Goal: Book appointment/travel/reservation

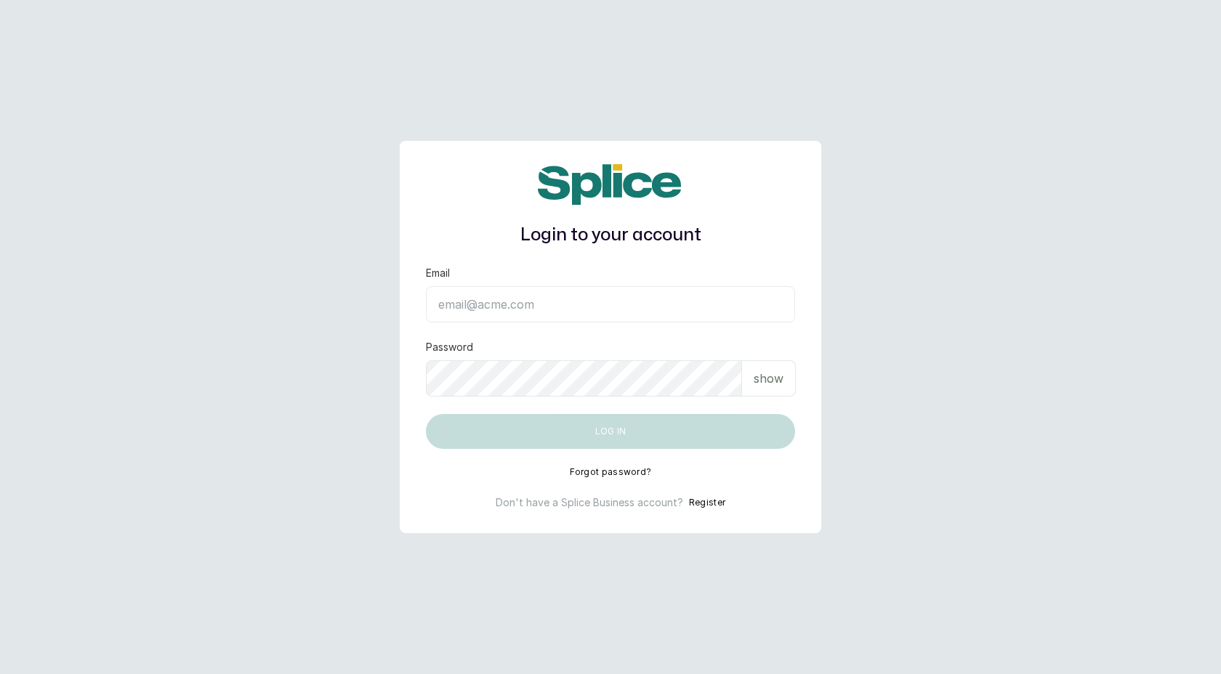
click at [544, 308] on input "Email" at bounding box center [610, 304] width 369 height 36
type input "layo@withsplice.com"
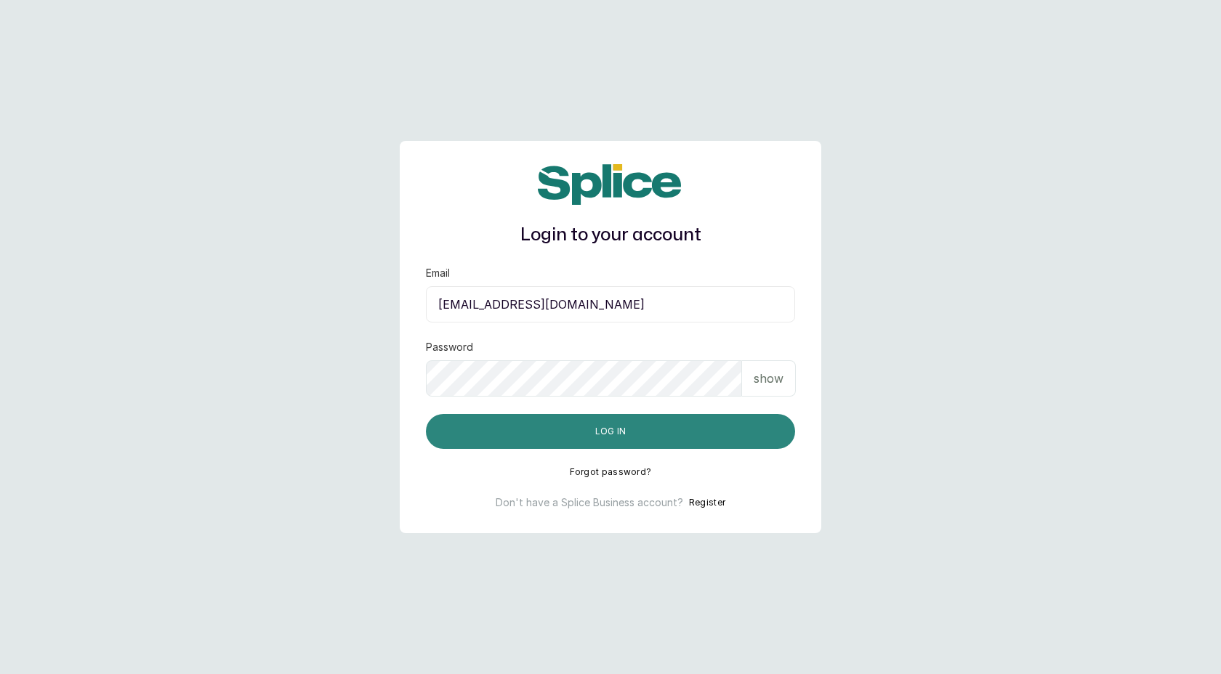
click at [619, 427] on button "Log in" at bounding box center [610, 431] width 369 height 35
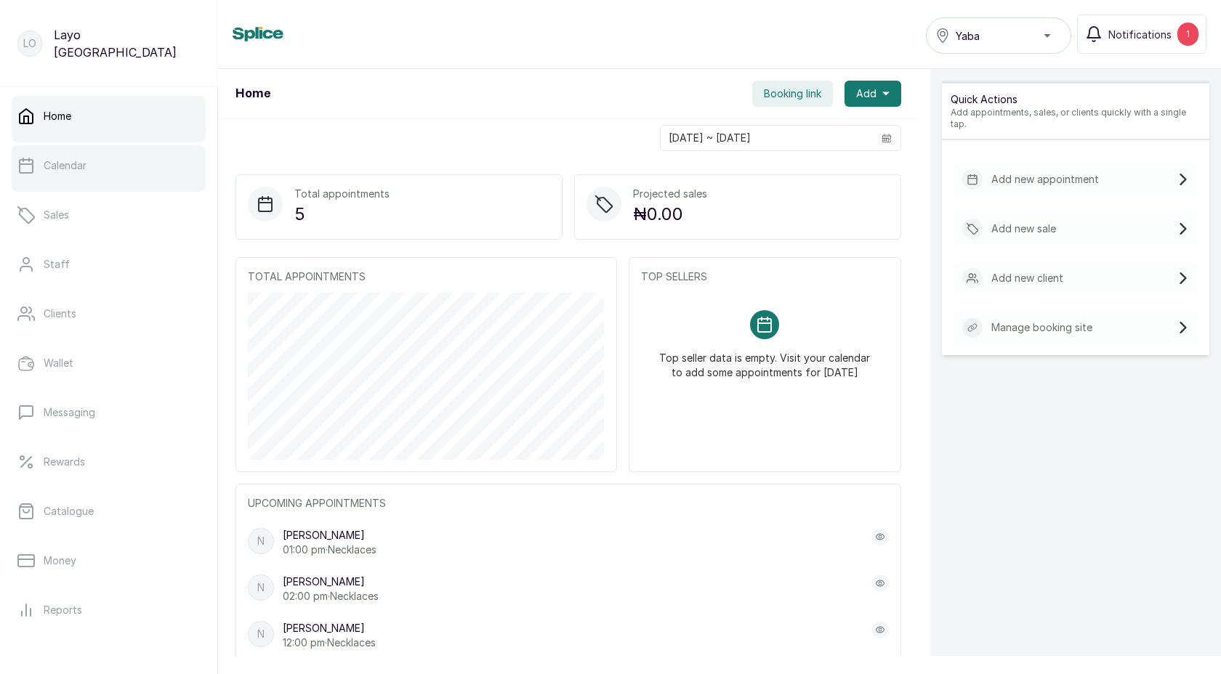
click at [68, 170] on p "Calendar" at bounding box center [65, 165] width 43 height 15
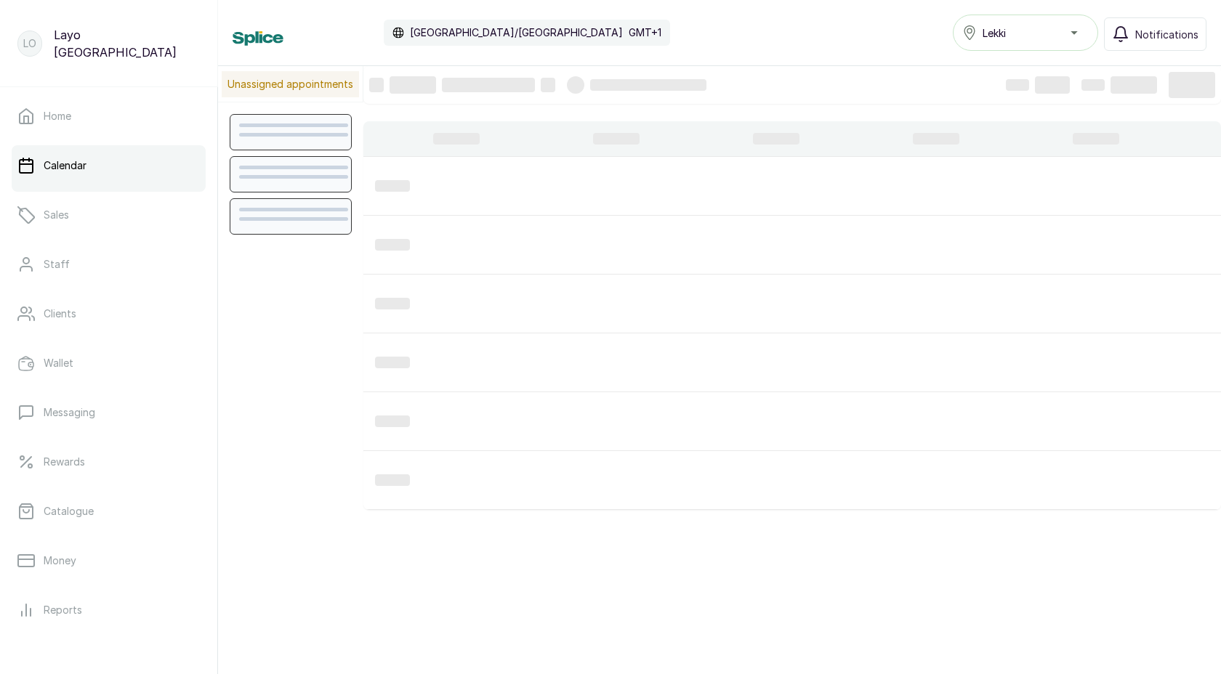
scroll to position [489, 0]
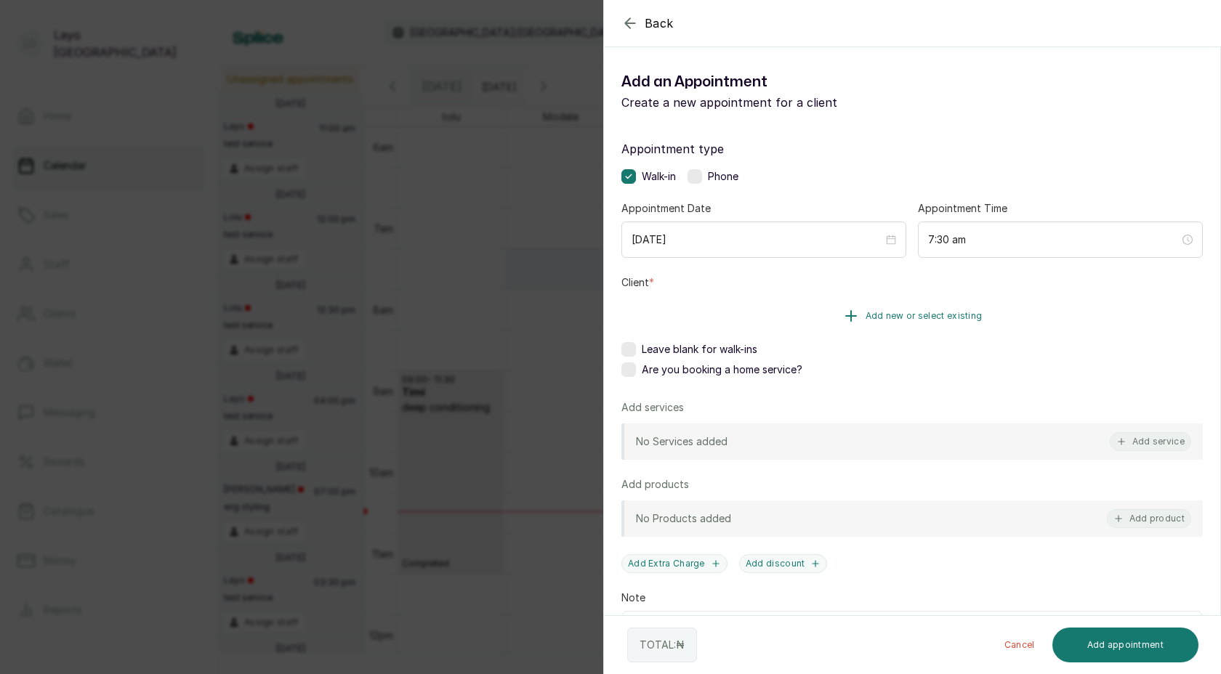
click at [792, 318] on button "Add new or select existing" at bounding box center [911, 316] width 581 height 41
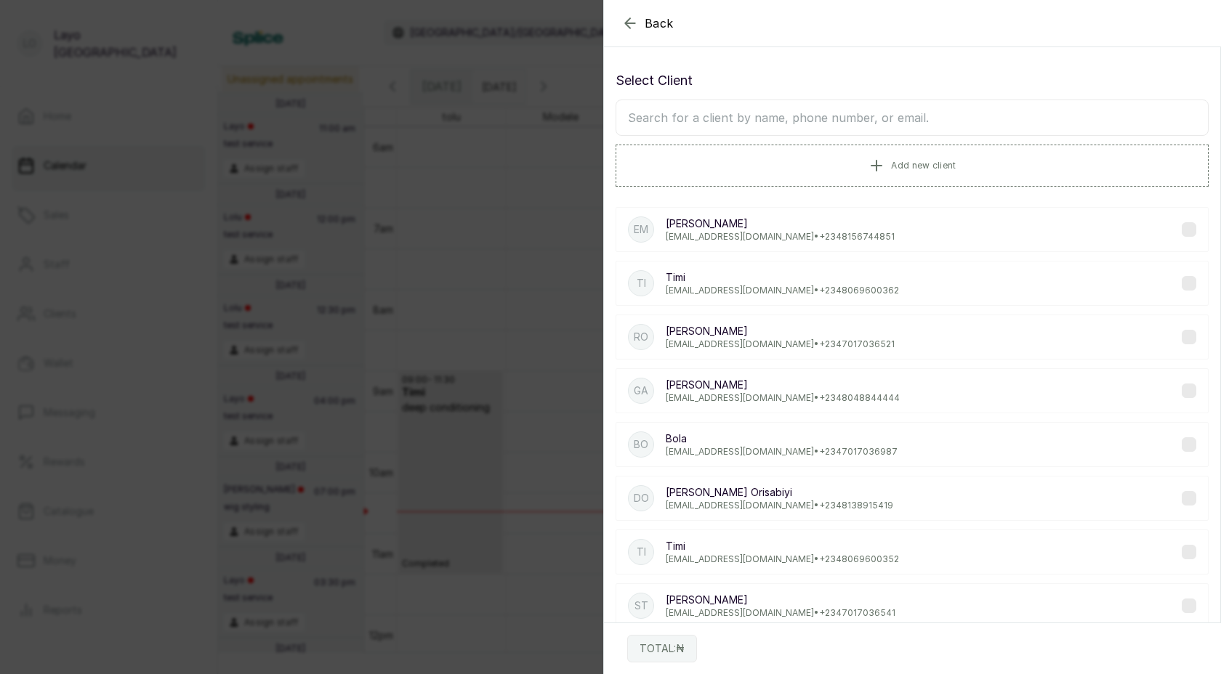
click at [712, 288] on p "[EMAIL_ADDRESS][DOMAIN_NAME] • [PHONE_NUMBER]" at bounding box center [782, 291] width 233 height 12
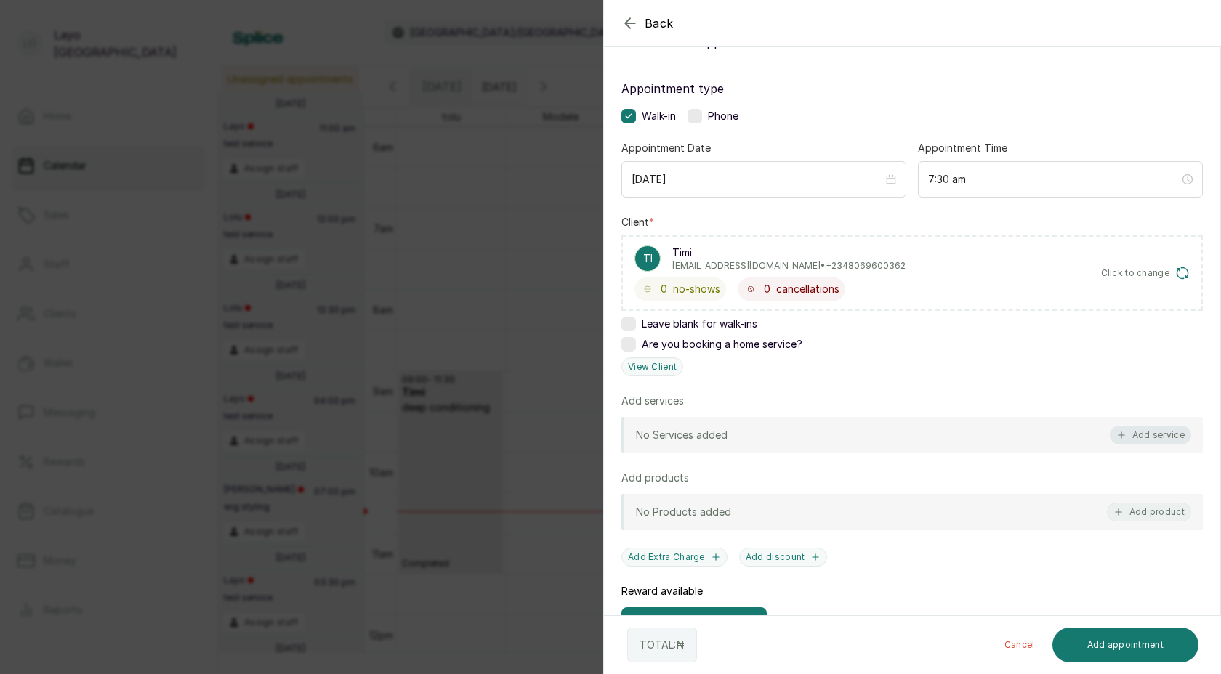
click at [1138, 433] on button "Add service" at bounding box center [1150, 435] width 81 height 19
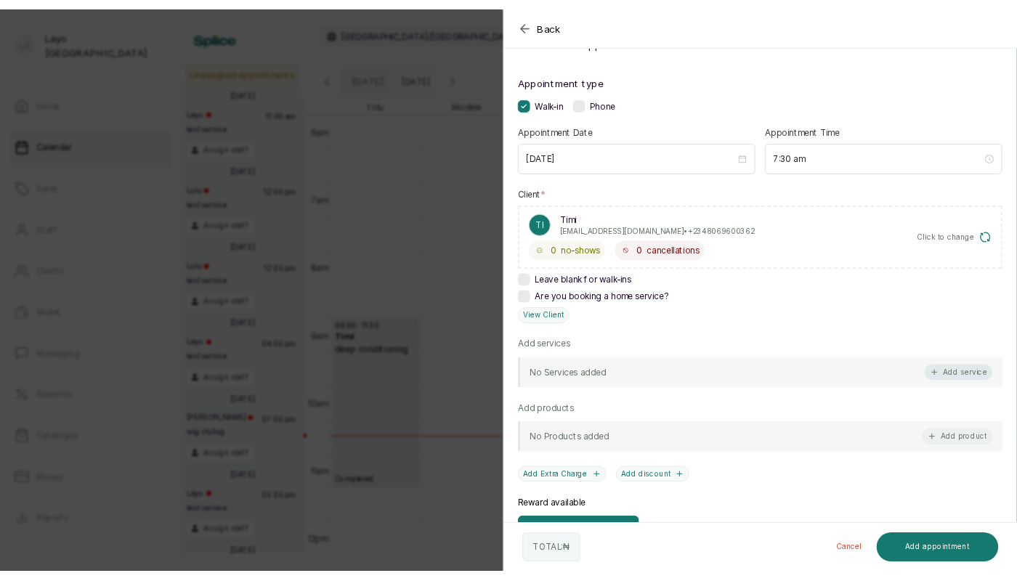
scroll to position [58, 0]
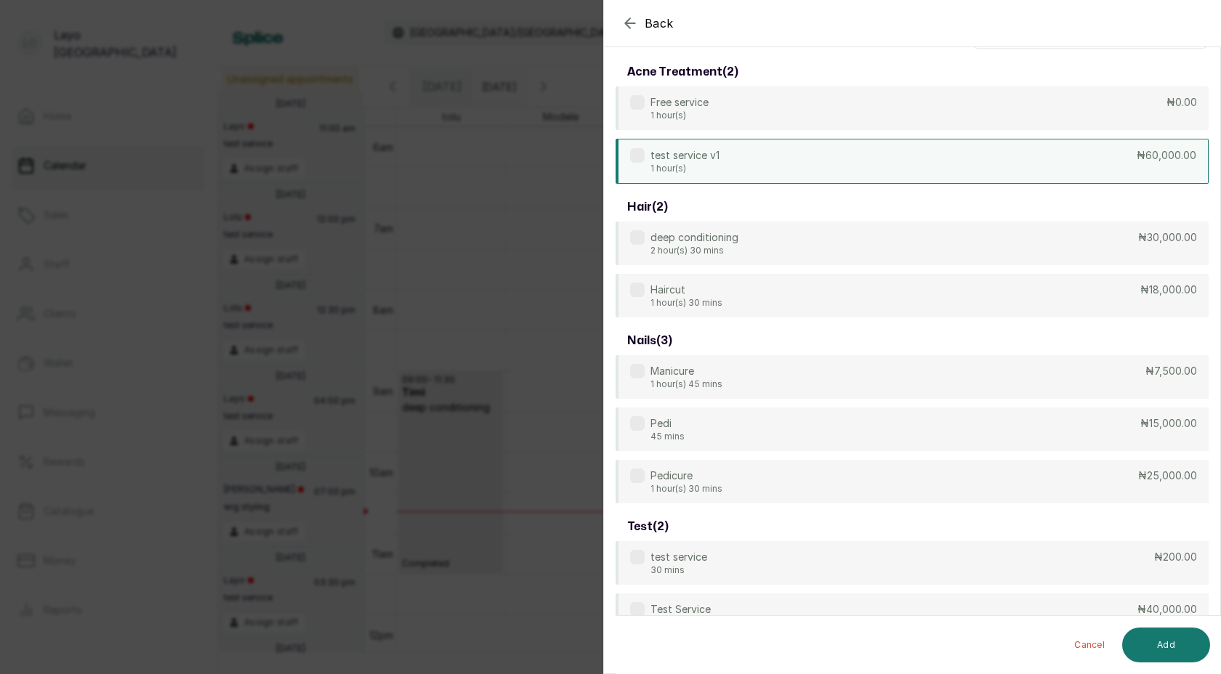
click at [681, 163] on p "1 hour(s)" at bounding box center [684, 169] width 69 height 12
click at [1176, 645] on button "Add" at bounding box center [1166, 645] width 88 height 35
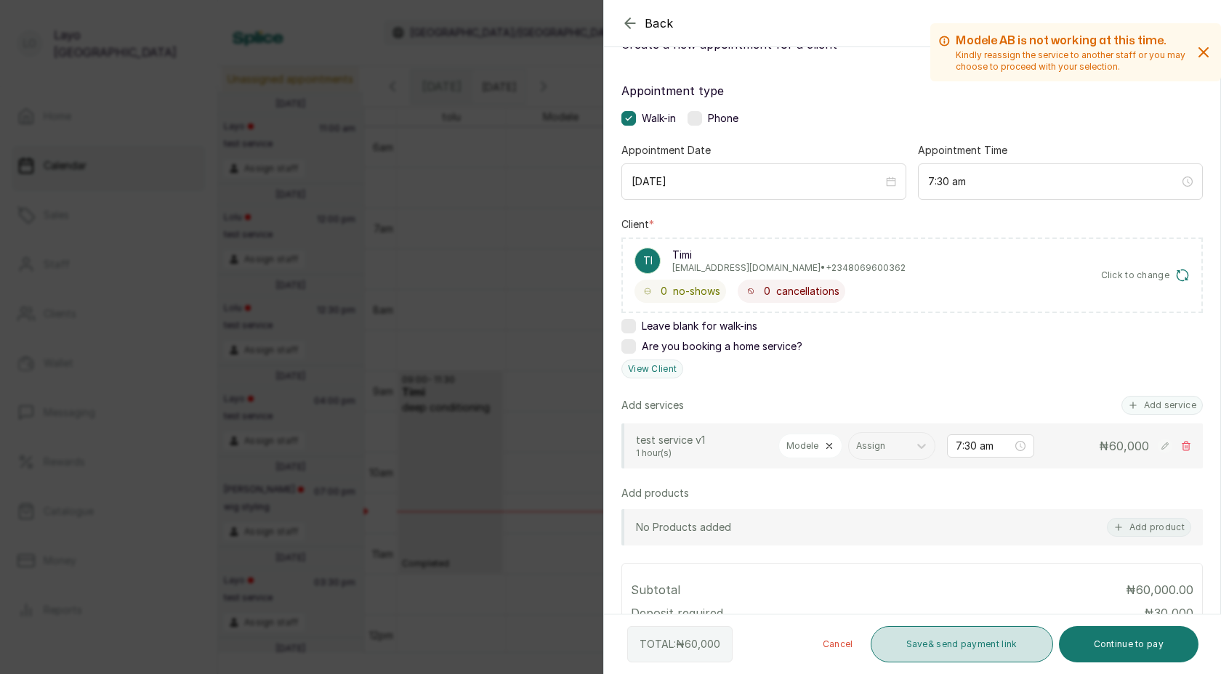
click at [988, 644] on button "Save & send payment link" at bounding box center [962, 644] width 182 height 36
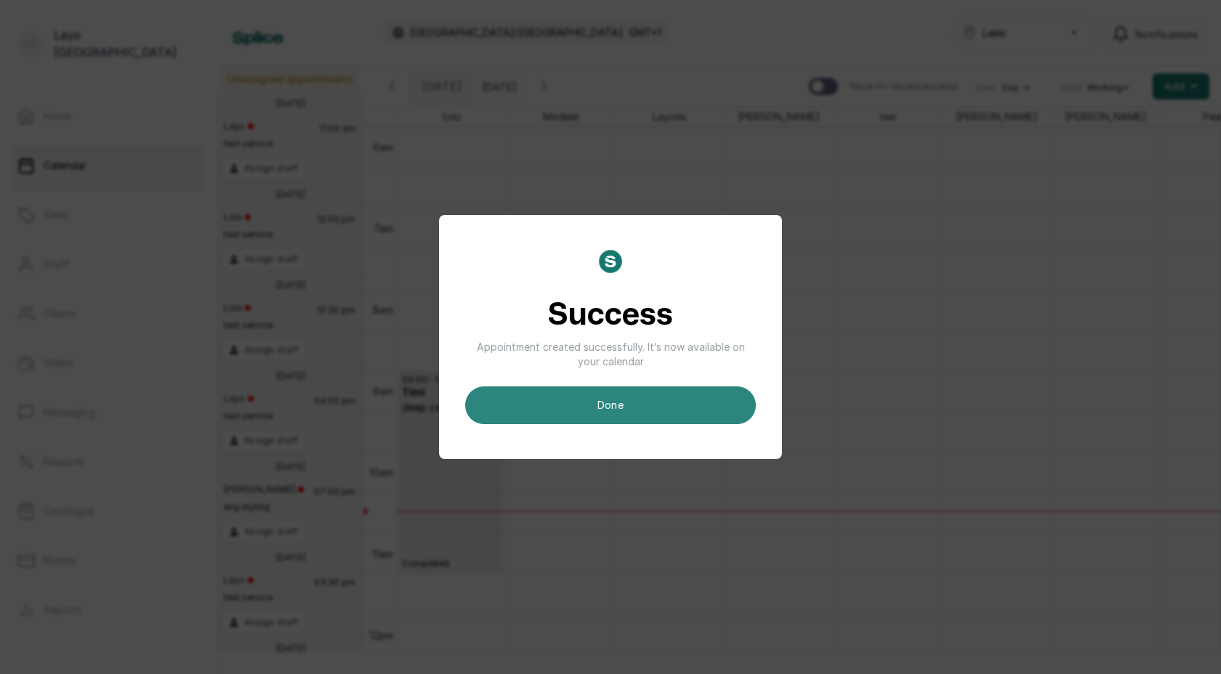
click at [646, 408] on button "done" at bounding box center [610, 406] width 291 height 38
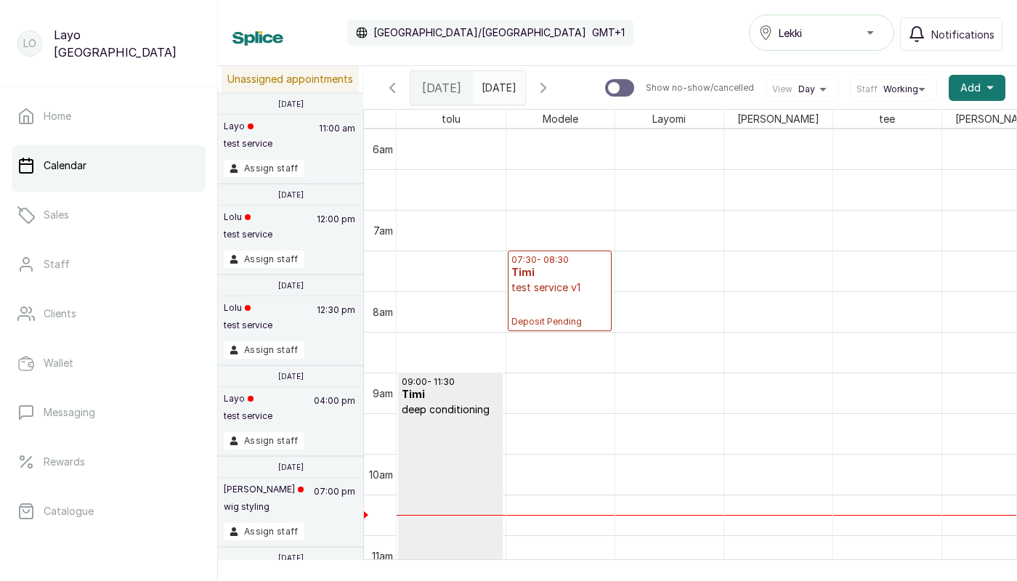
click at [548, 281] on p "test service v1" at bounding box center [560, 287] width 97 height 15
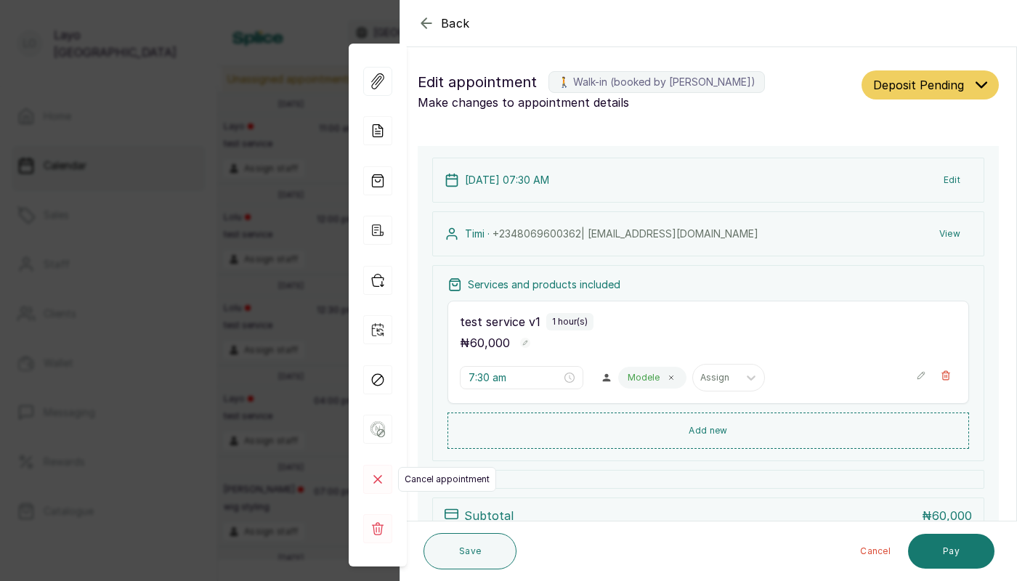
click at [379, 480] on icon at bounding box center [377, 479] width 7 height 7
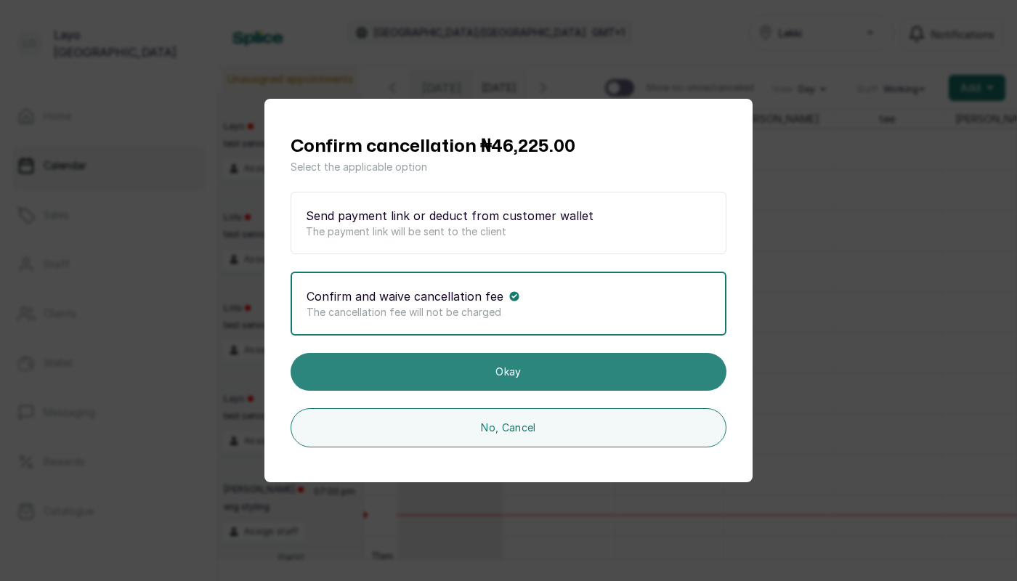
click at [498, 369] on button "Okay" at bounding box center [509, 372] width 436 height 38
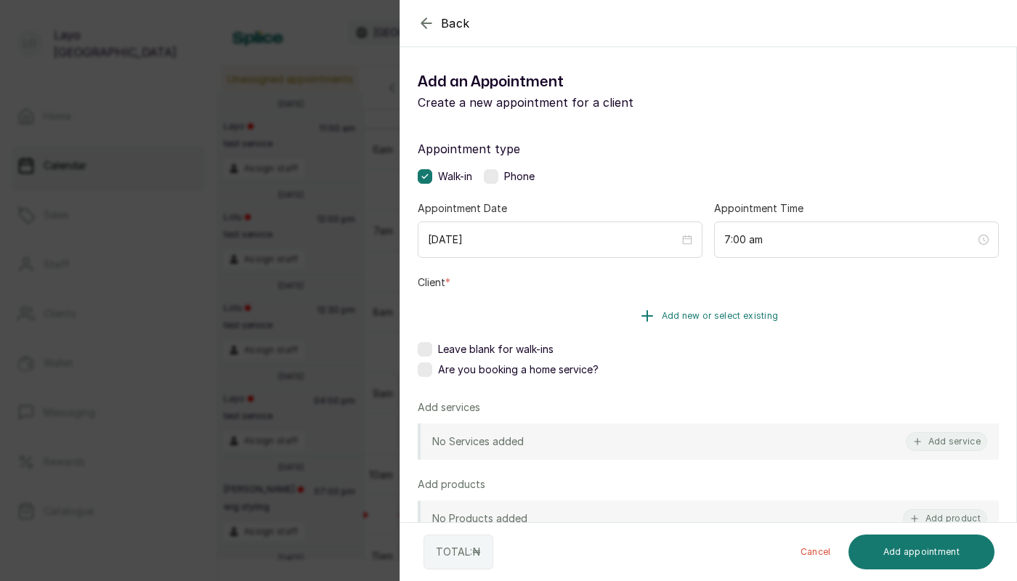
click at [695, 315] on span "Add new or select existing" at bounding box center [720, 316] width 117 height 12
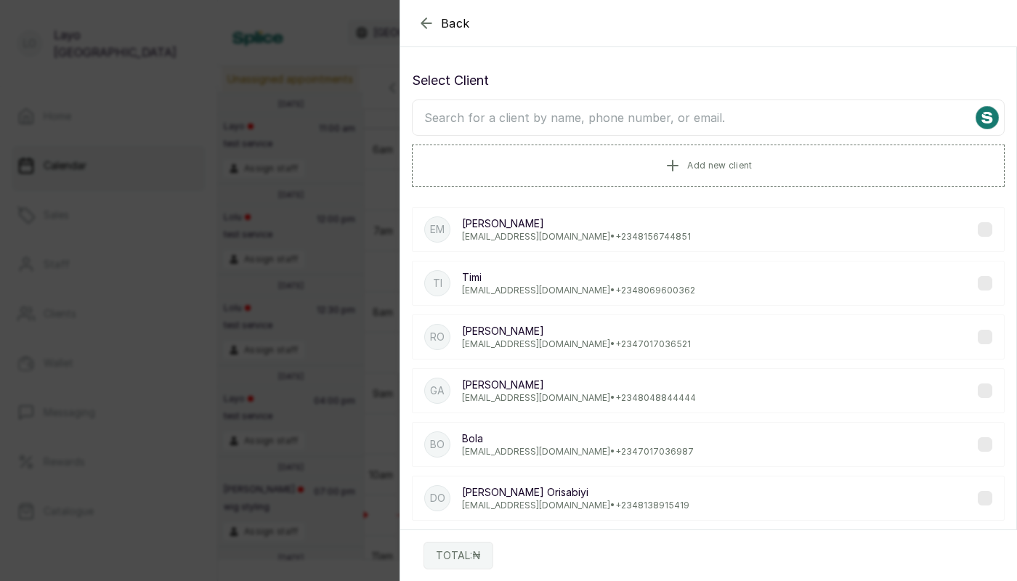
click at [544, 289] on p "[EMAIL_ADDRESS][DOMAIN_NAME] • [PHONE_NUMBER]" at bounding box center [578, 291] width 233 height 12
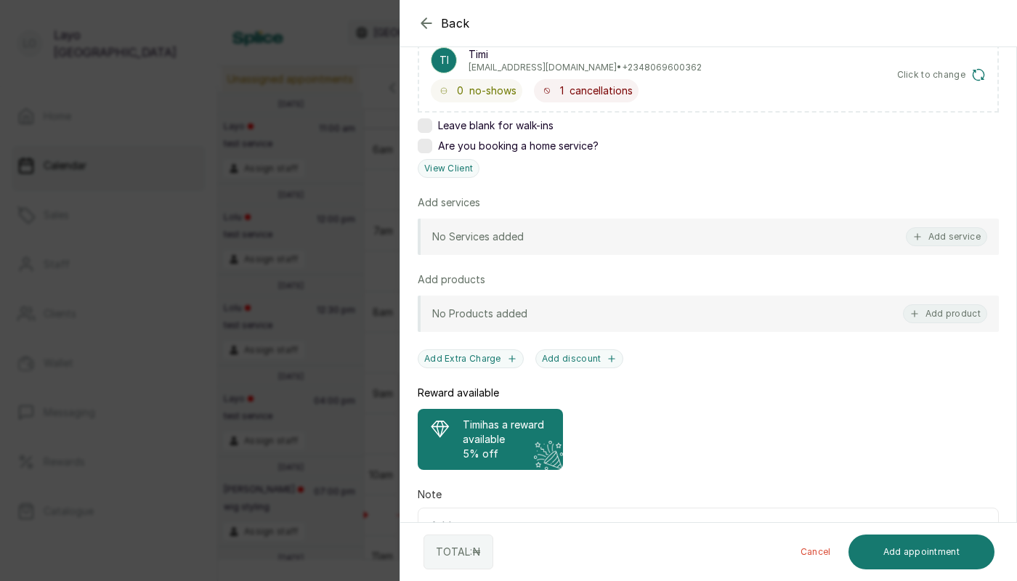
scroll to position [262, 0]
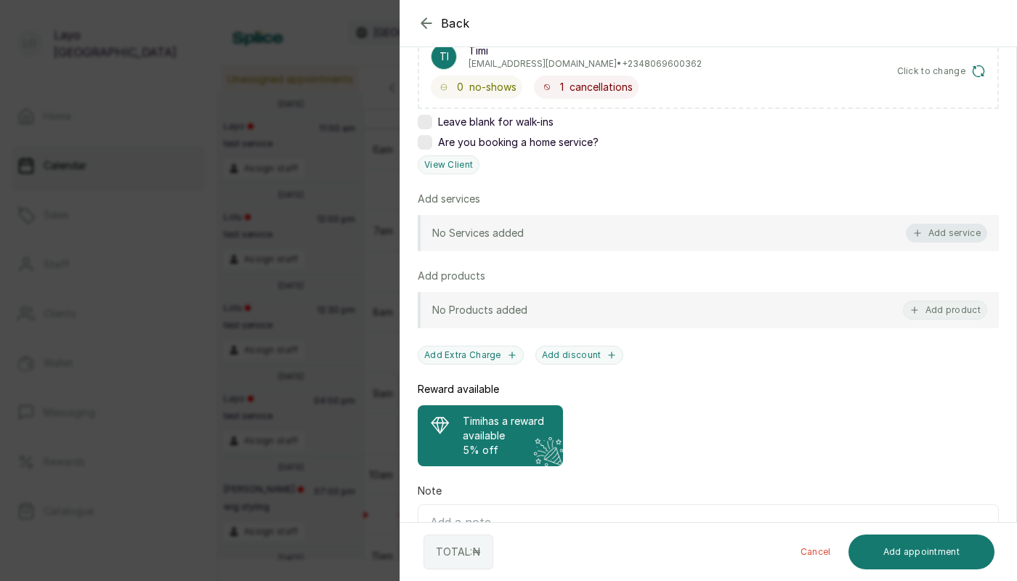
click at [947, 237] on button "Add service" at bounding box center [946, 233] width 81 height 19
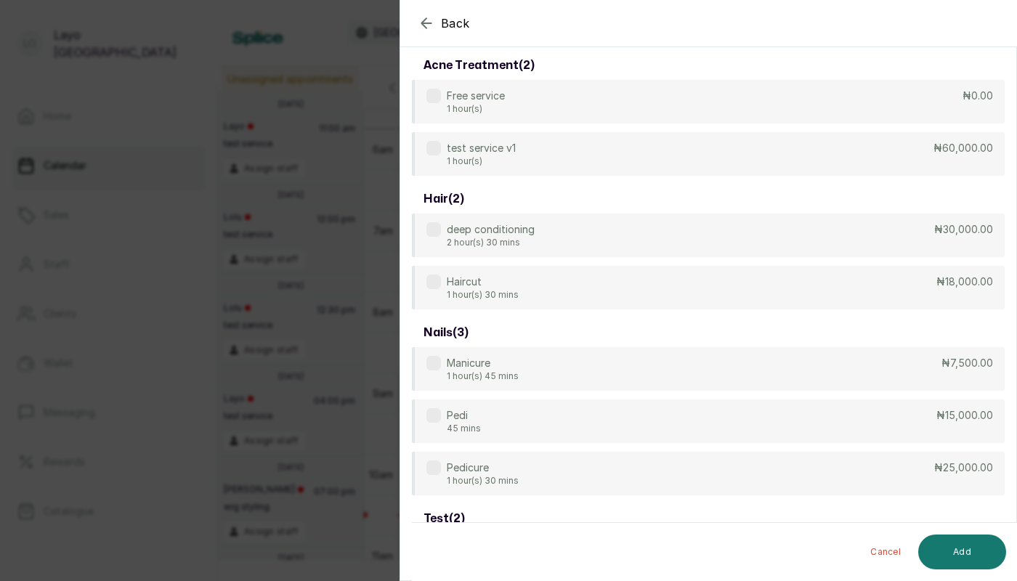
scroll to position [58, 0]
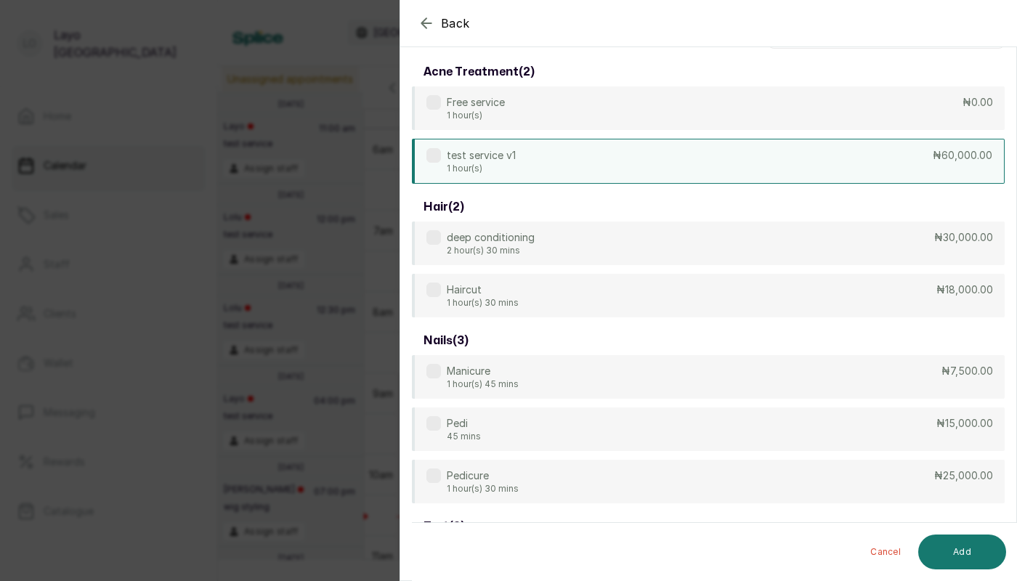
click at [738, 156] on div "test service v1 1 hour(s) ₦60,000.00" at bounding box center [708, 161] width 593 height 45
click at [972, 563] on button "Add" at bounding box center [962, 552] width 88 height 35
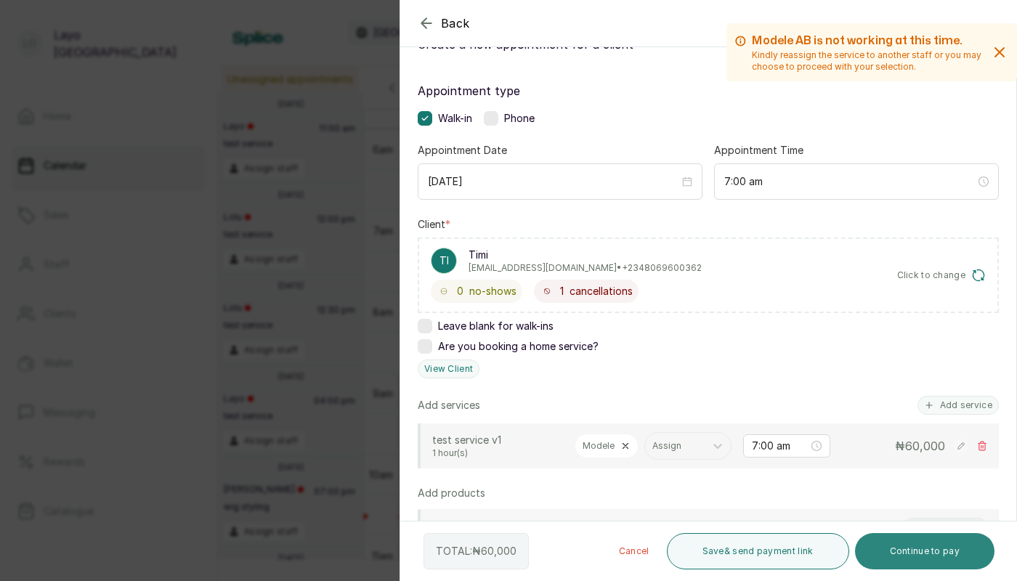
click at [921, 550] on button "Continue to pay" at bounding box center [925, 551] width 140 height 36
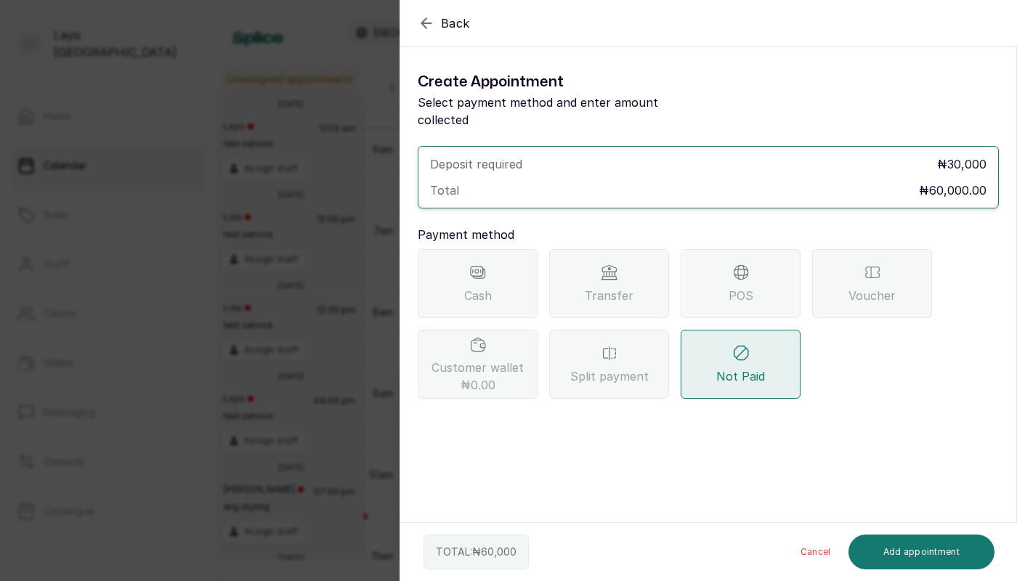
click at [455, 272] on div "Cash" at bounding box center [478, 283] width 120 height 69
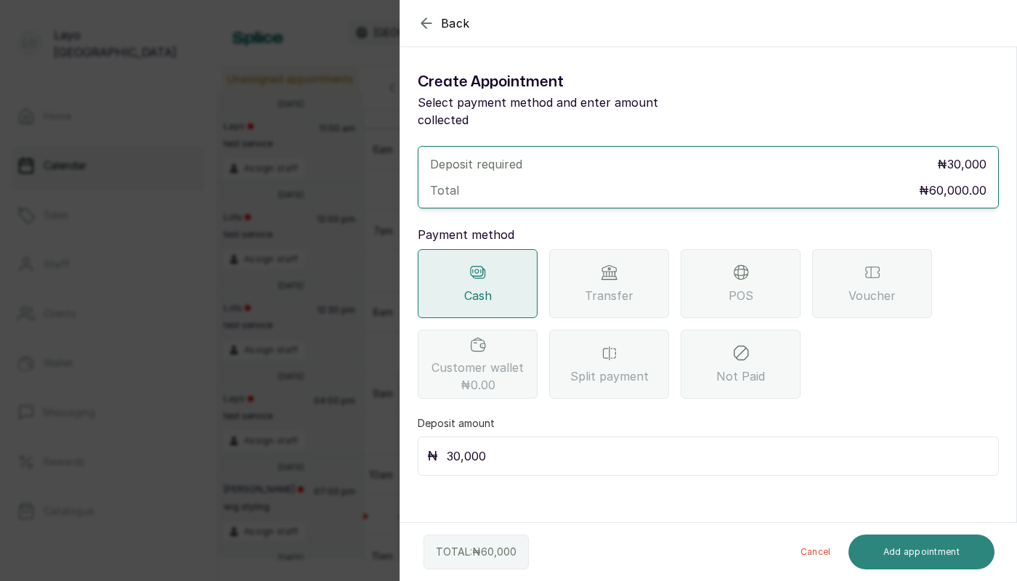
click at [891, 557] on button "Add appointment" at bounding box center [922, 552] width 147 height 35
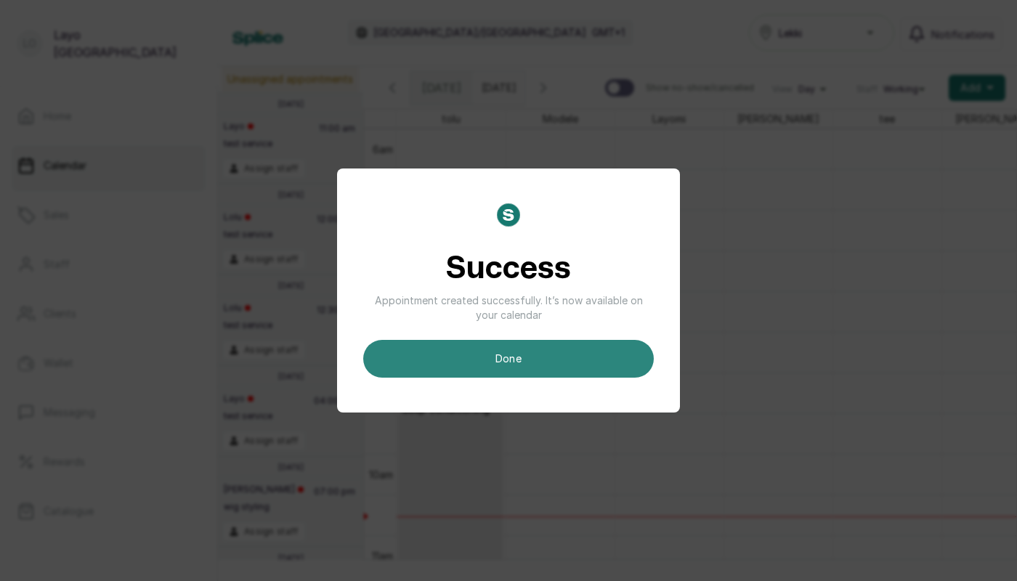
click at [580, 372] on button "done" at bounding box center [508, 359] width 291 height 38
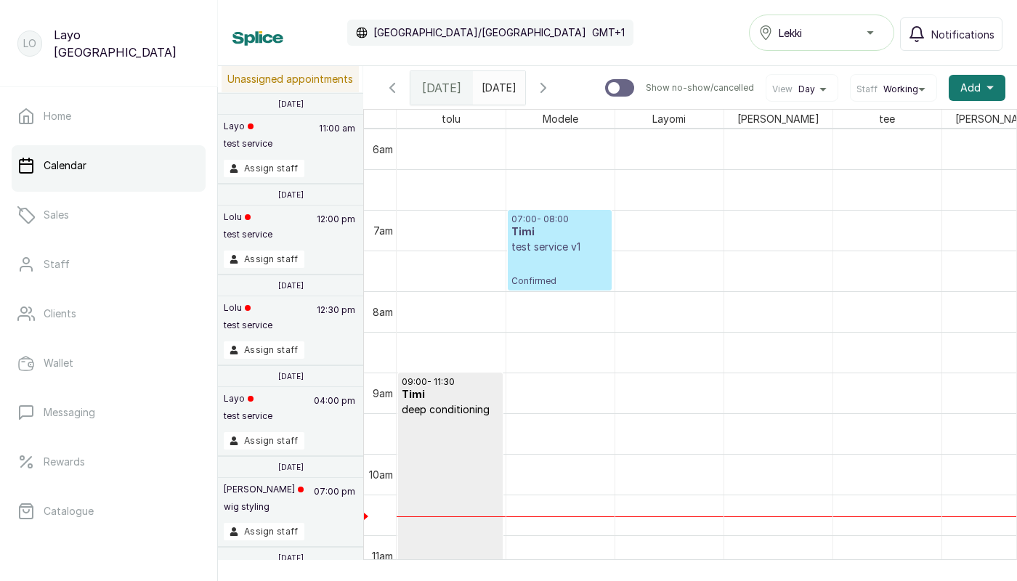
click at [560, 254] on p "Confirmed" at bounding box center [560, 270] width 97 height 33
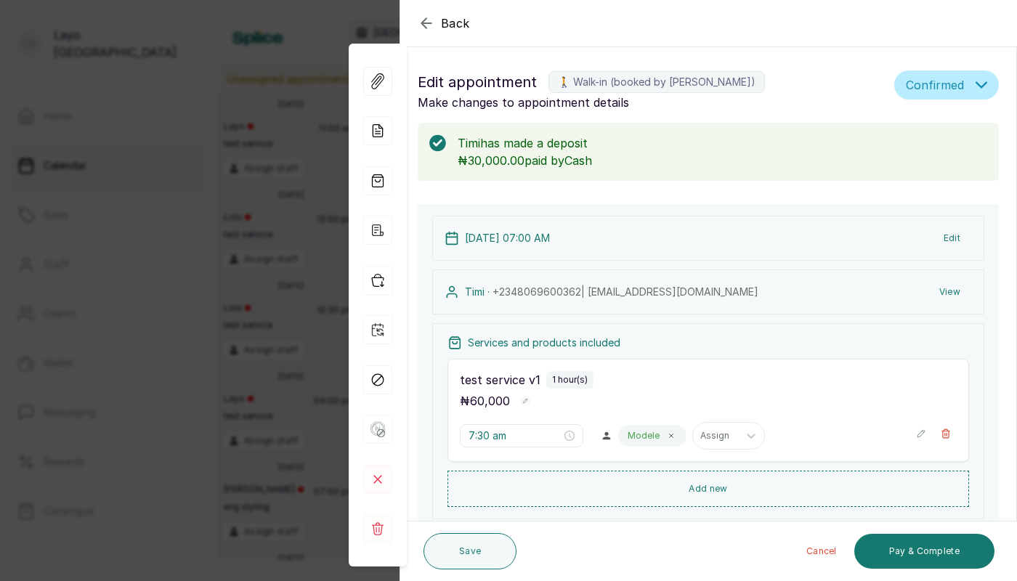
type input "7:00 am"
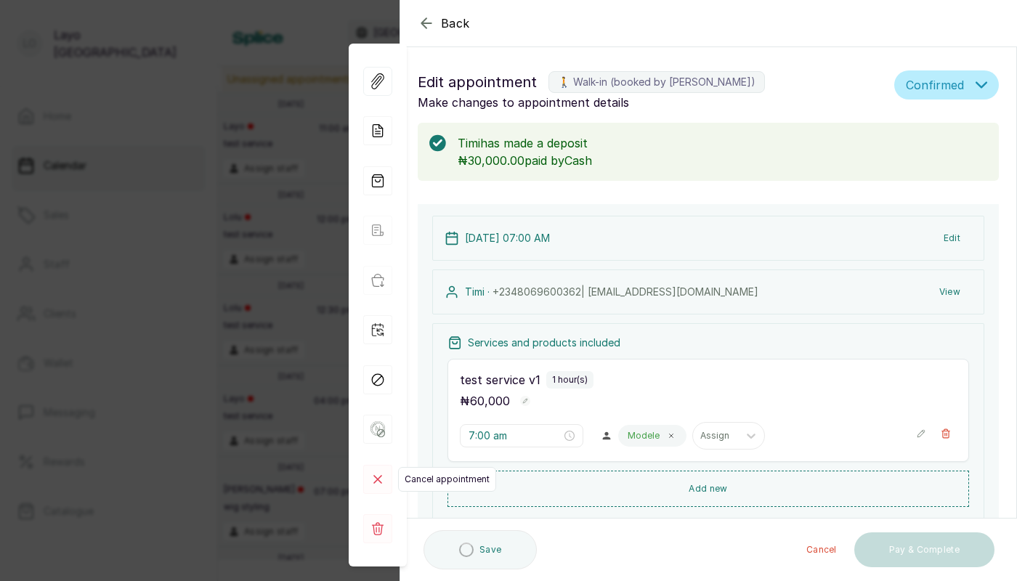
click at [374, 482] on icon at bounding box center [377, 479] width 7 height 7
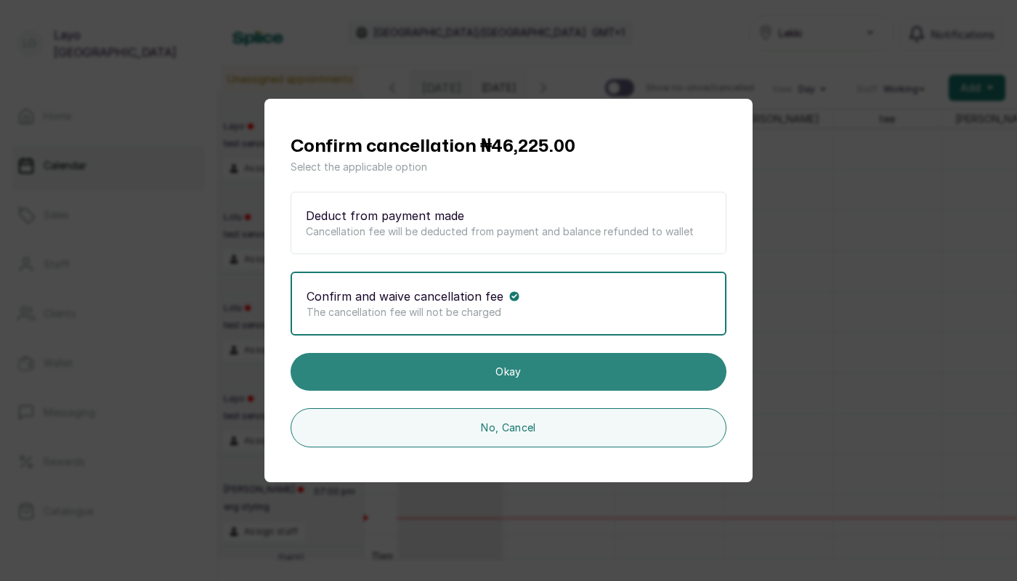
click at [495, 374] on button "Okay" at bounding box center [509, 372] width 436 height 38
